Goal: Navigation & Orientation: Find specific page/section

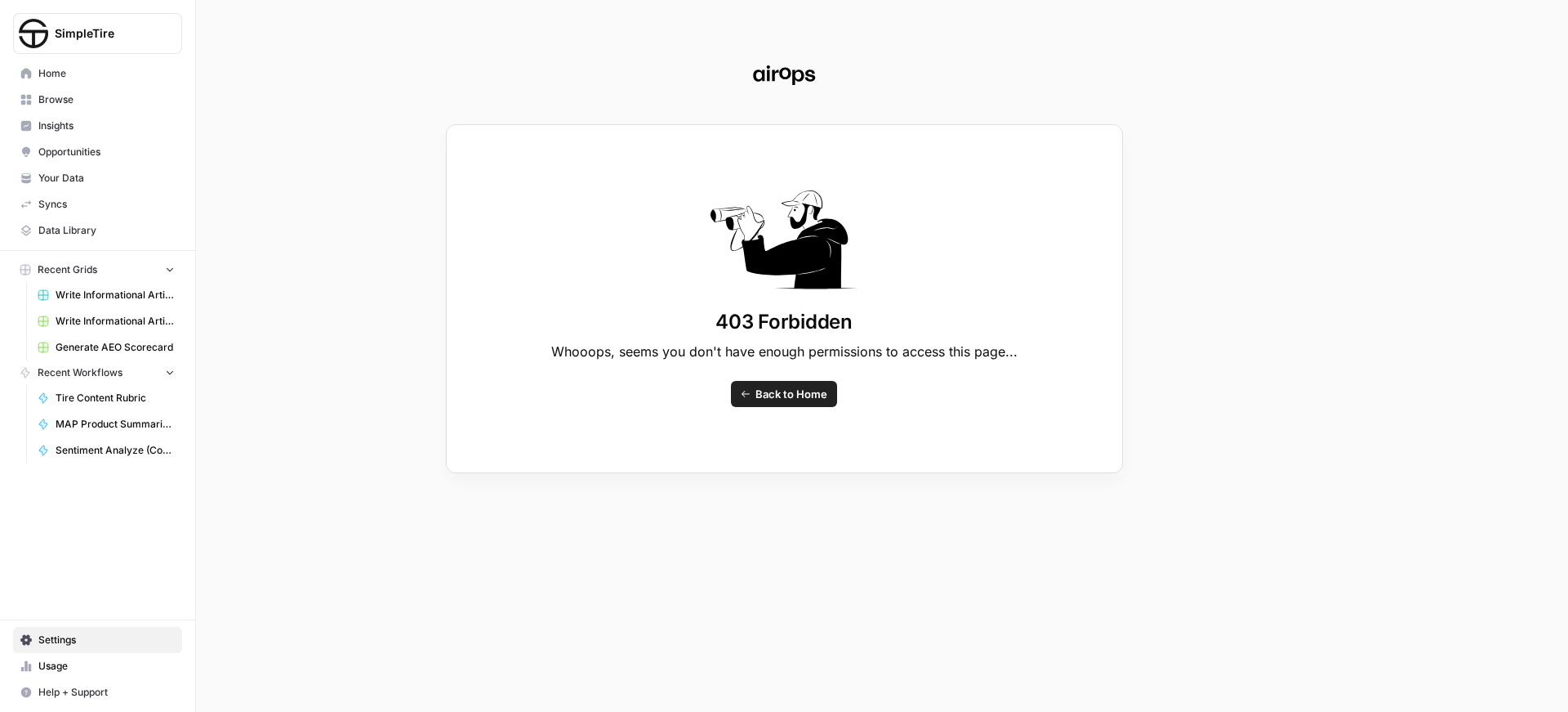
click at [56, 638] on div "403 Forbidden Whooops, seems you don't have enough permissions to access this p…" at bounding box center [784, 356] width 1568 height 712
click at [778, 392] on span "Back to Home" at bounding box center [792, 394] width 72 height 16
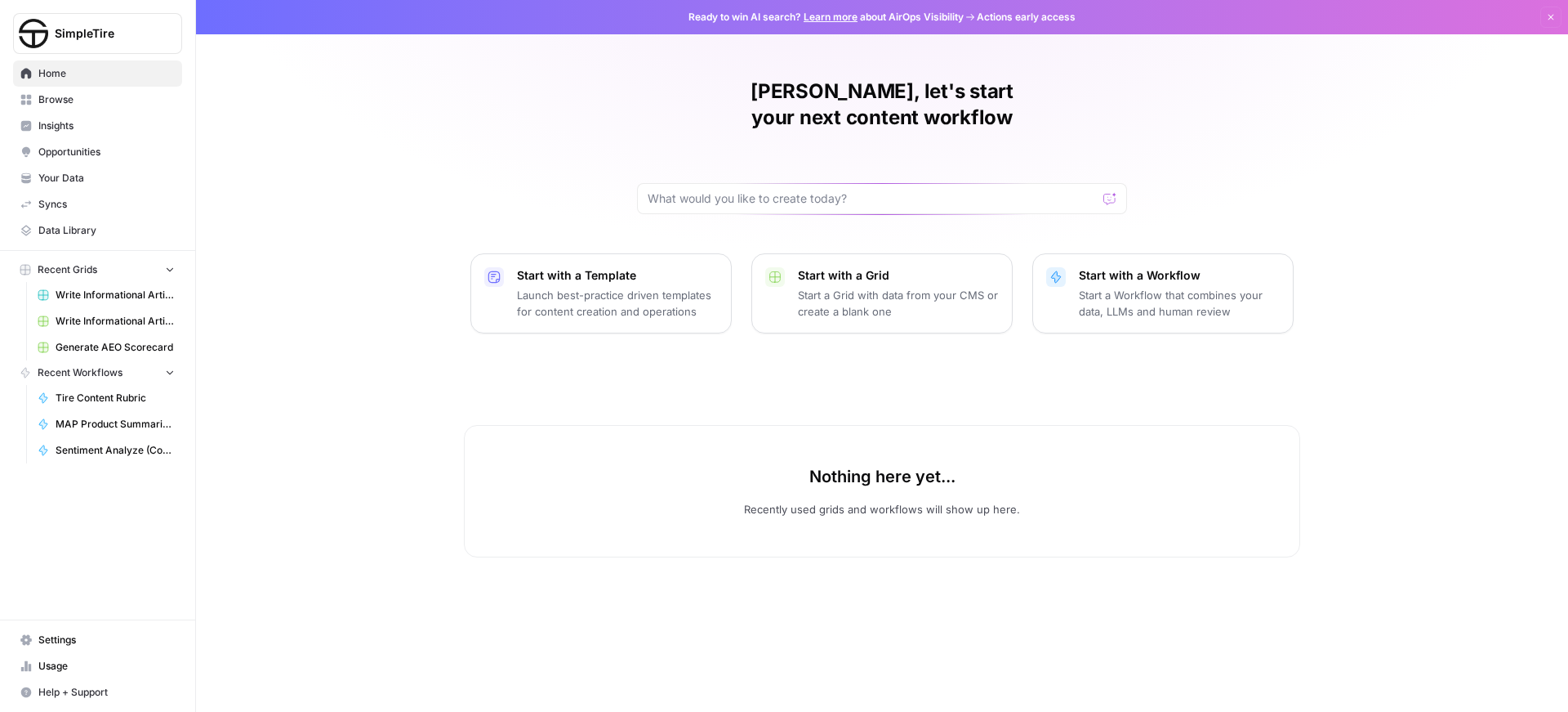
click at [57, 205] on span "Syncs" at bounding box center [106, 205] width 137 height 15
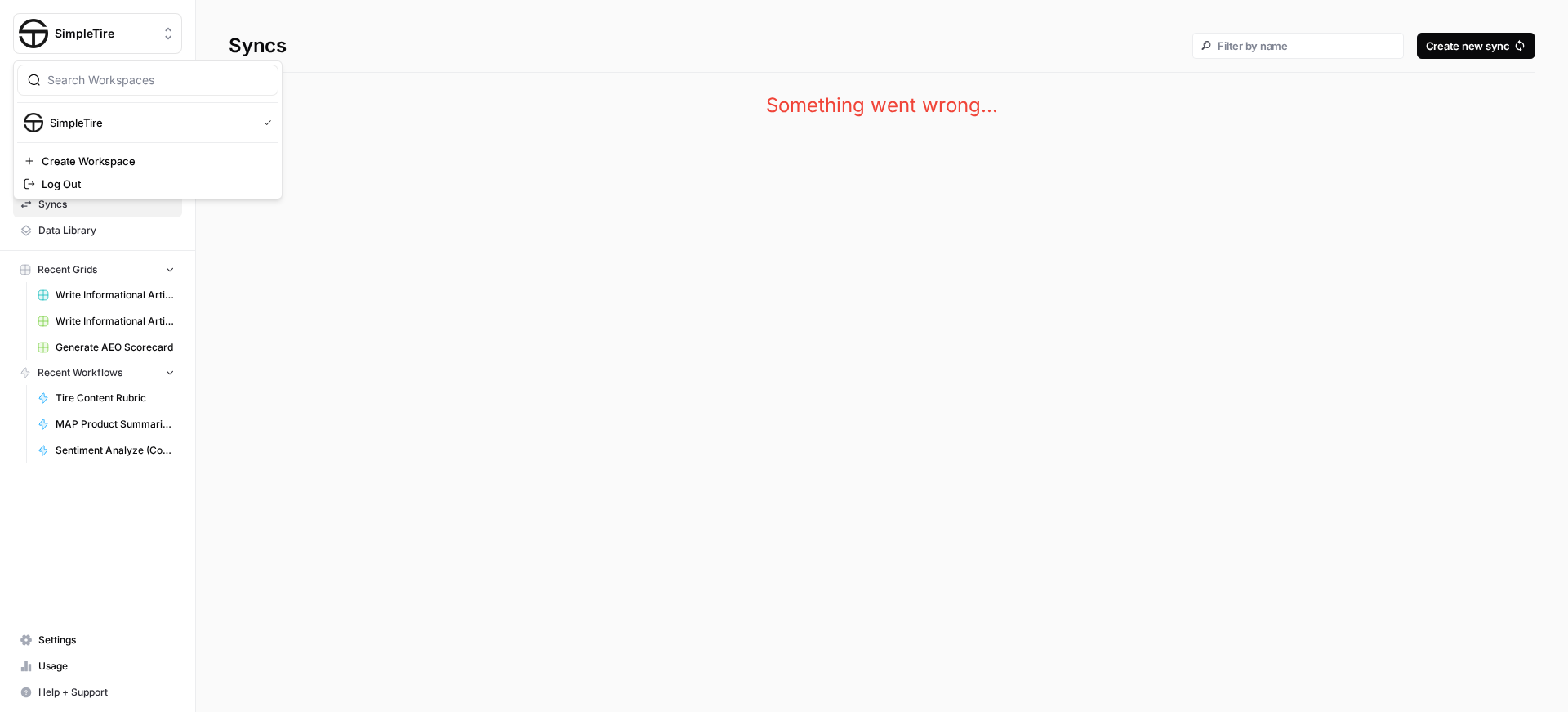
click at [47, 32] on img "Workspace: SimpleTire" at bounding box center [34, 34] width 29 height 29
click at [65, 119] on span "SimpleTire" at bounding box center [151, 123] width 201 height 16
